Goal: Find specific page/section

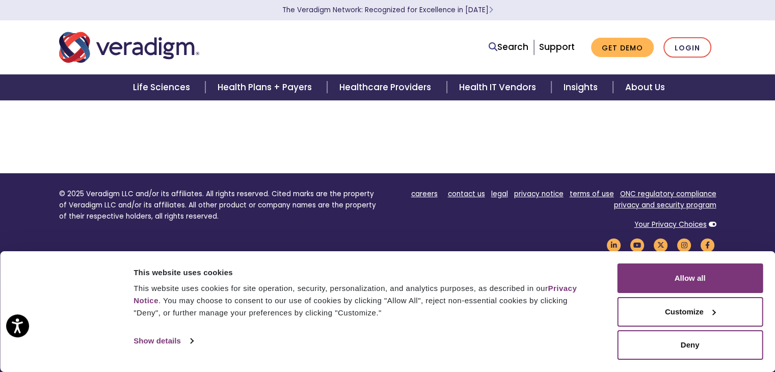
scroll to position [193, 0]
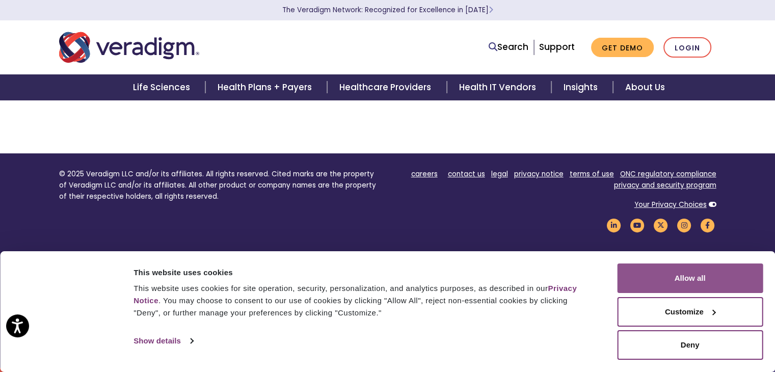
click at [703, 276] on button "Allow all" at bounding box center [690, 279] width 146 height 30
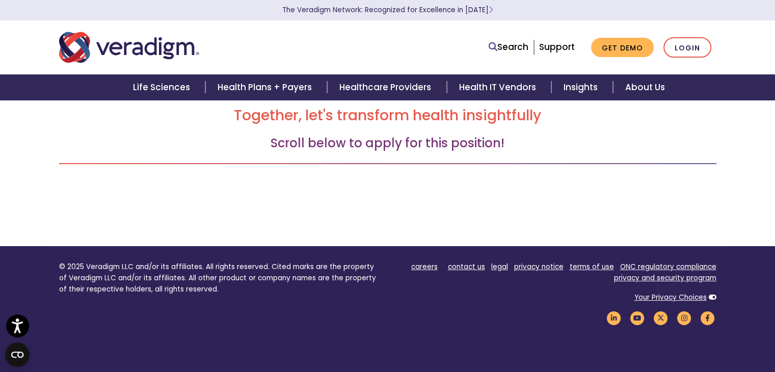
scroll to position [0, 0]
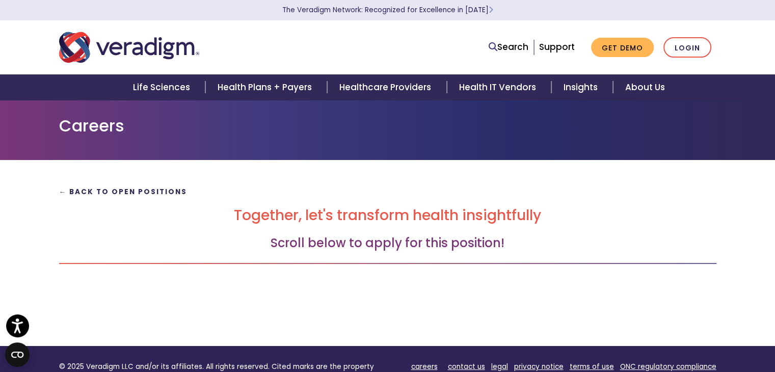
click at [117, 194] on strong "← Back to Open Positions" at bounding box center [123, 192] width 128 height 10
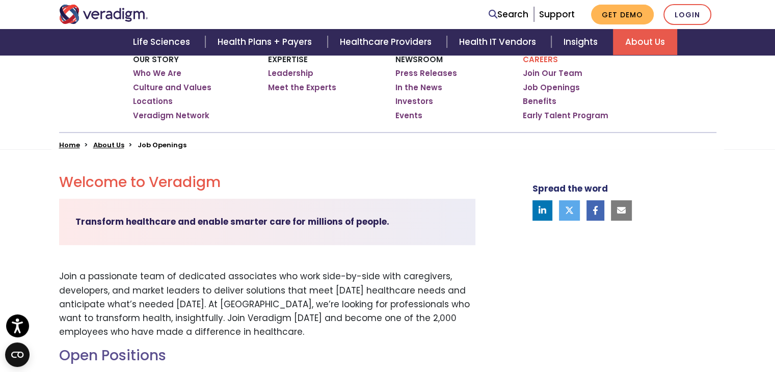
scroll to position [153, 0]
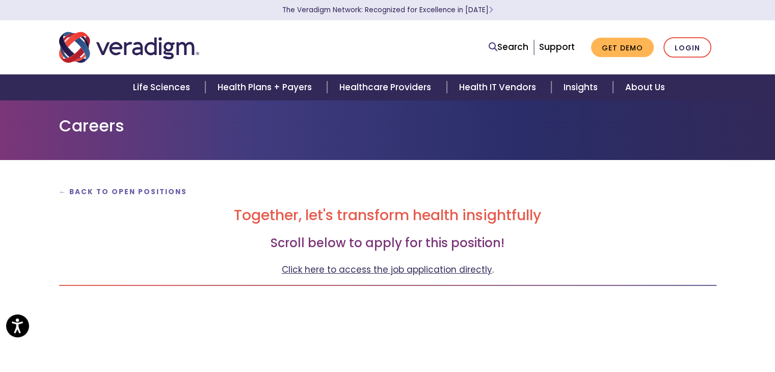
click at [347, 271] on link "Click here to access the job application directly" at bounding box center [387, 270] width 211 height 12
